Goal: Task Accomplishment & Management: Complete application form

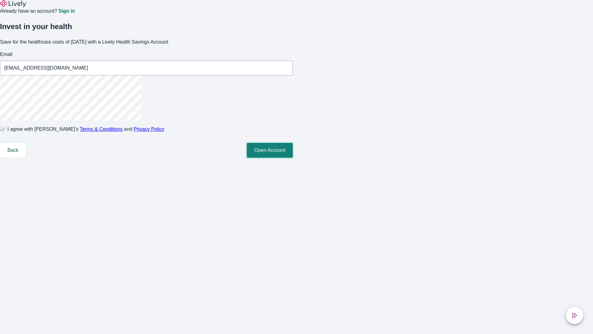
click at [293, 158] on button "Open Account" at bounding box center [270, 150] width 46 height 15
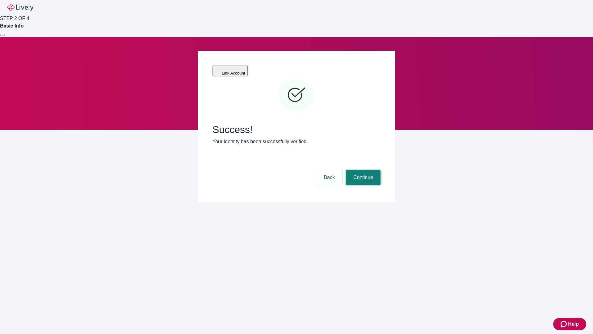
click at [362, 170] on button "Continue" at bounding box center [363, 177] width 35 height 15
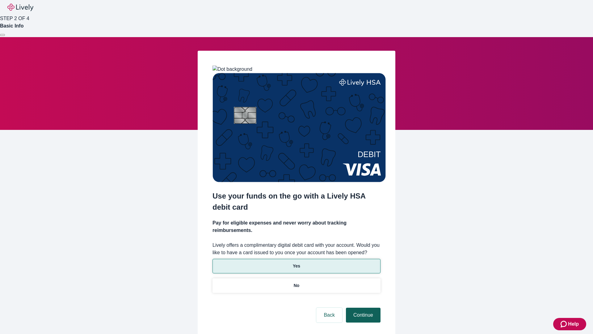
click at [296, 263] on p "Yes" at bounding box center [296, 266] width 7 height 6
click at [362, 307] on button "Continue" at bounding box center [363, 314] width 35 height 15
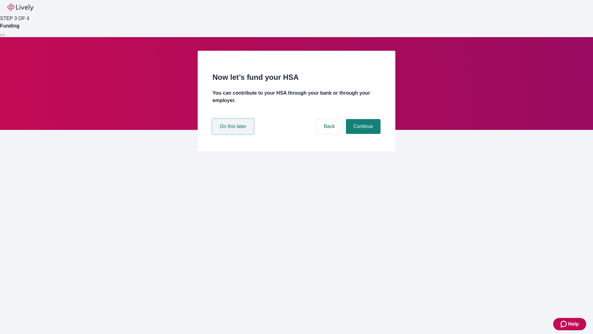
click at [234, 134] on button "Do this later" at bounding box center [232, 126] width 41 height 15
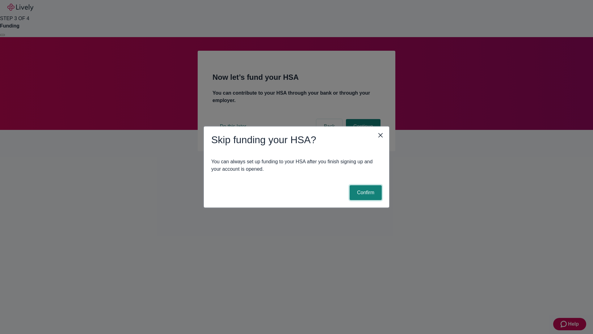
click at [365, 192] on button "Confirm" at bounding box center [366, 192] width 32 height 15
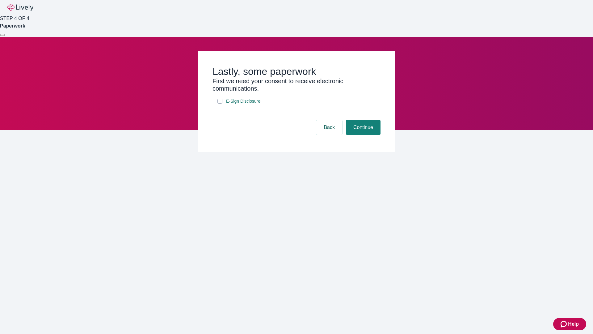
click at [220, 103] on input "E-Sign Disclosure" at bounding box center [219, 101] width 5 height 5
checkbox input "true"
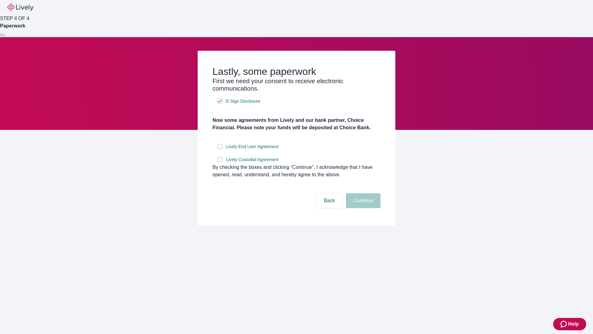
click at [220, 149] on input "Lively End User Agreement" at bounding box center [219, 146] width 5 height 5
checkbox input "true"
click at [220, 162] on input "Lively Custodial Agreement" at bounding box center [219, 159] width 5 height 5
checkbox input "true"
click at [362, 208] on button "Continue" at bounding box center [363, 200] width 35 height 15
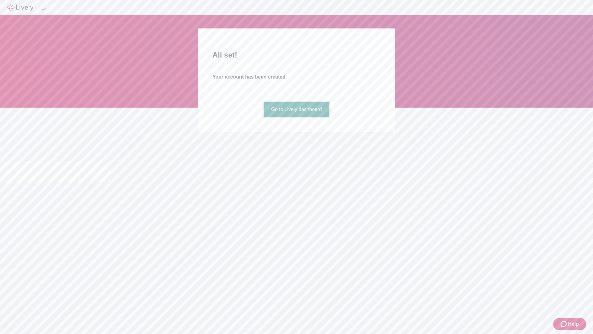
click at [296, 117] on link "Go to Lively dashboard" at bounding box center [297, 109] width 66 height 15
